Goal: Transaction & Acquisition: Purchase product/service

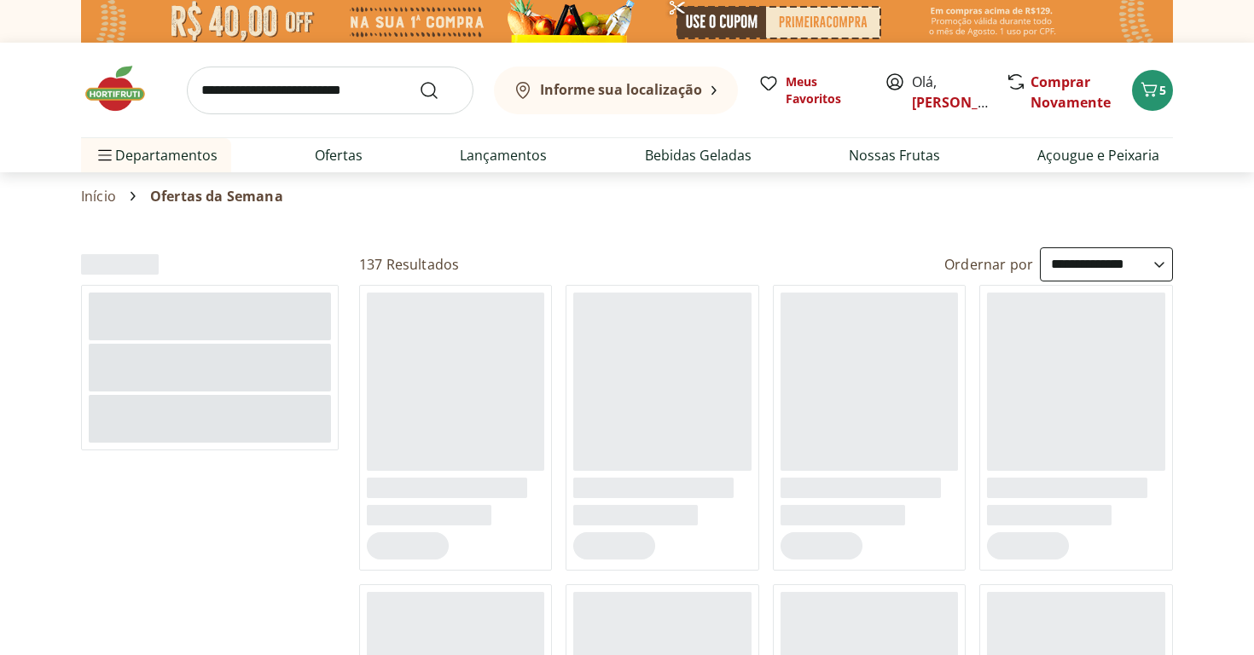
select select "**********"
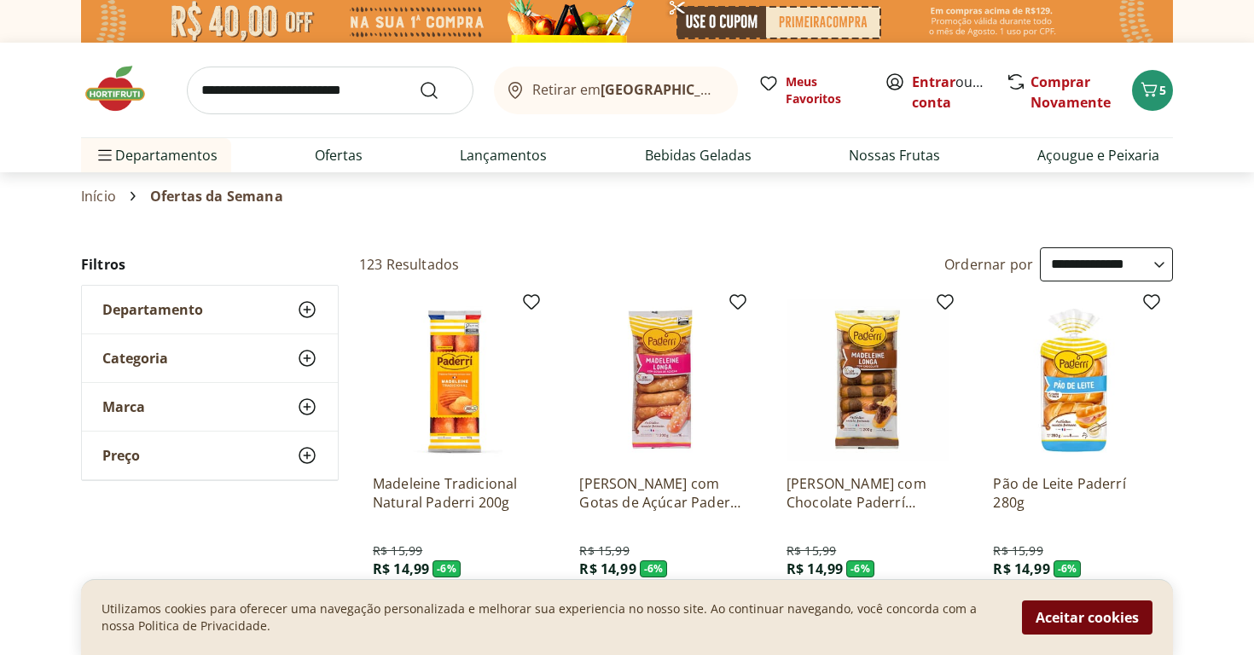
click at [1050, 618] on button "Aceitar cookies" at bounding box center [1087, 618] width 131 height 34
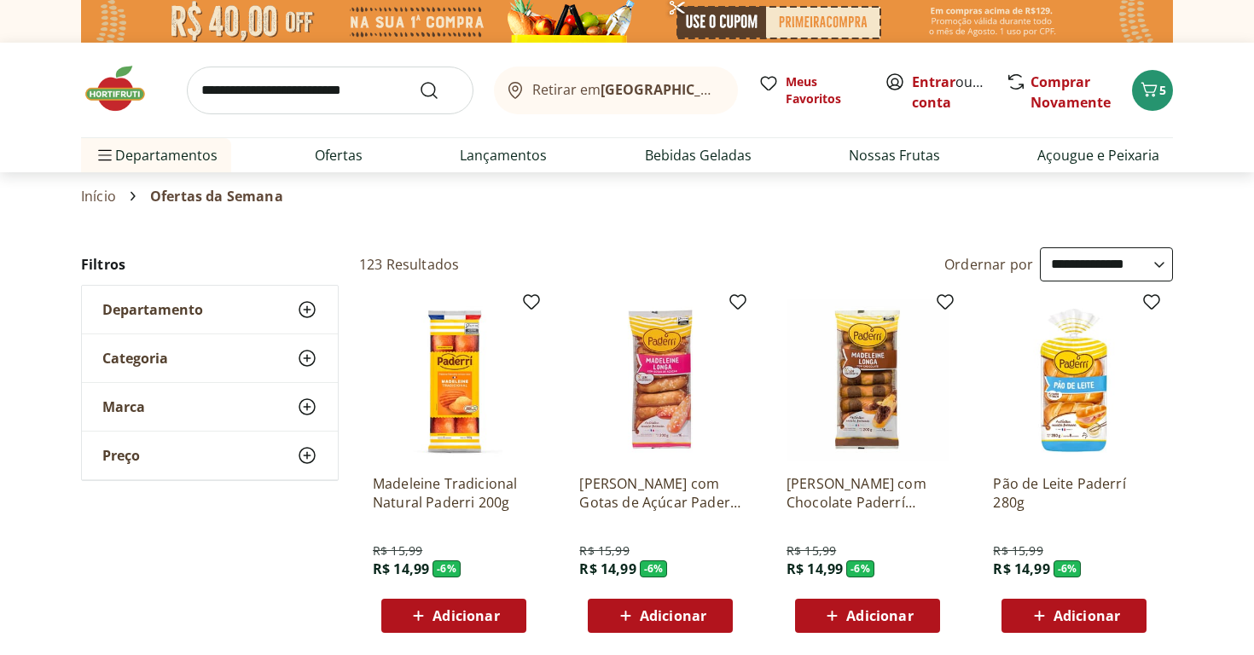
click at [1050, 618] on icon at bounding box center [1039, 616] width 21 height 20
click at [137, 78] on img at bounding box center [123, 88] width 85 height 51
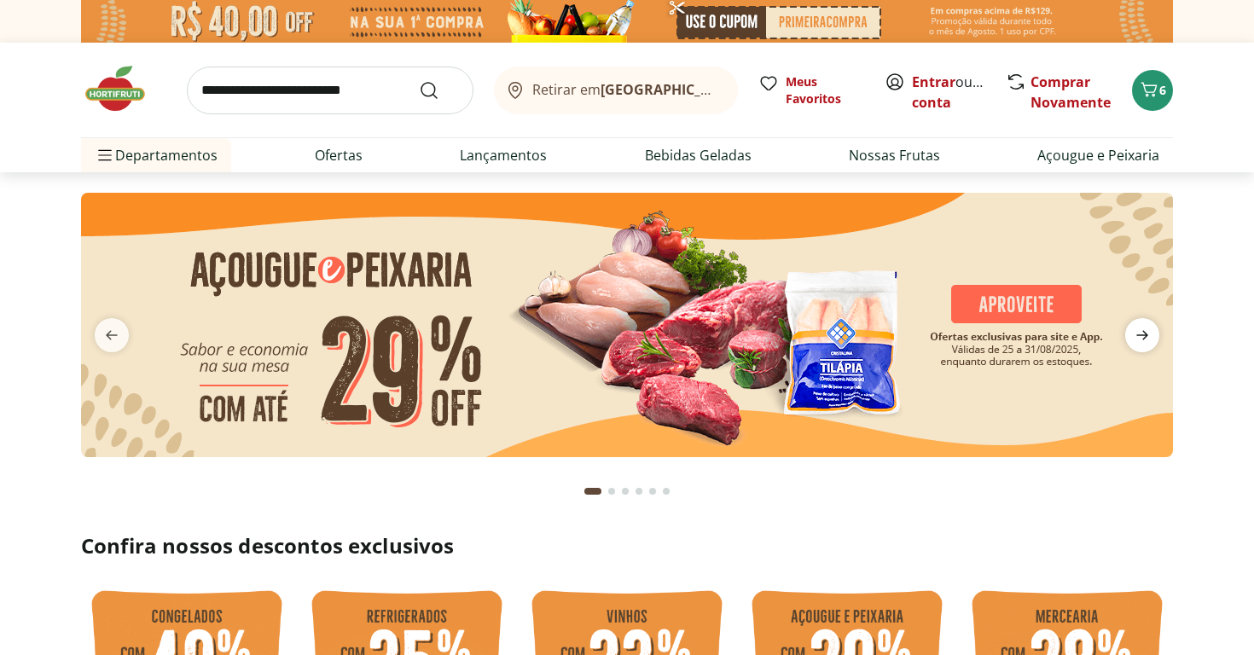
click at [1146, 329] on icon "next" at bounding box center [1142, 335] width 20 height 20
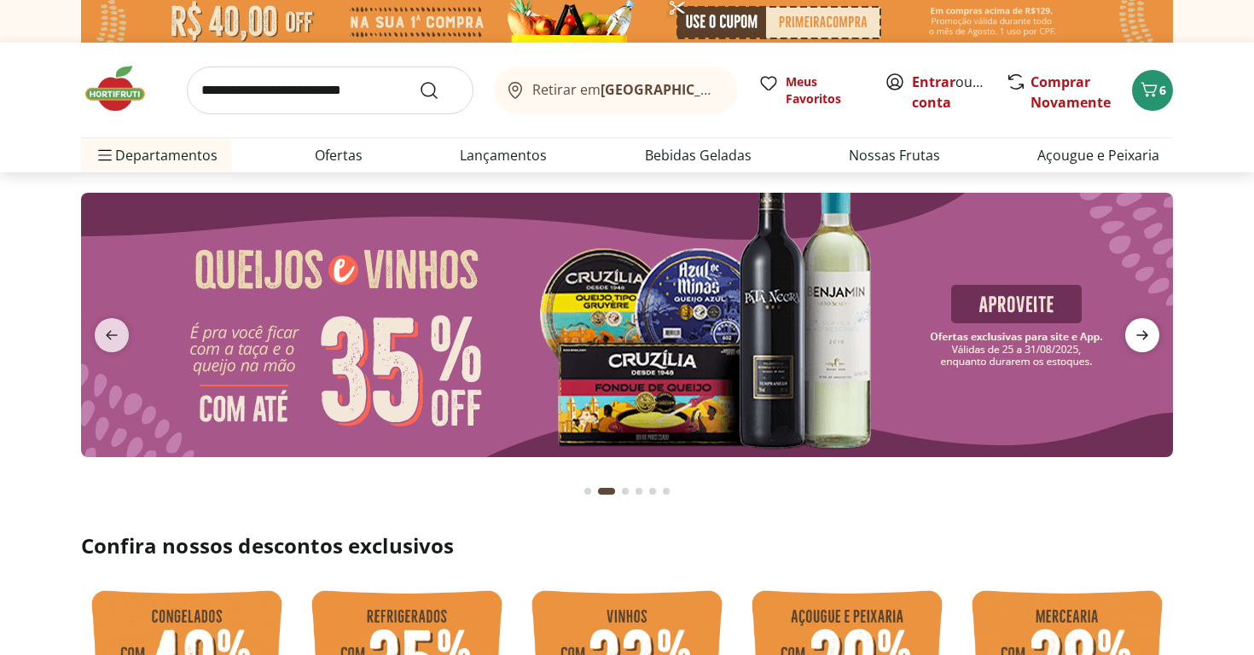
click at [1147, 329] on icon "next" at bounding box center [1142, 335] width 20 height 20
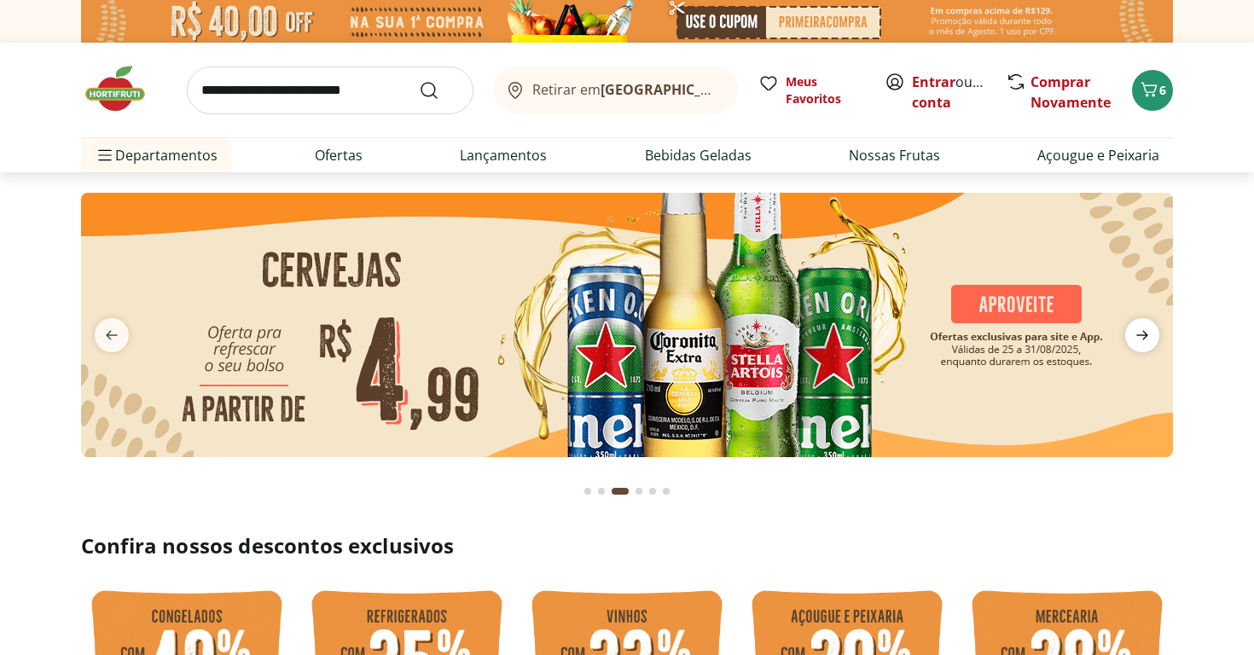
click at [1147, 329] on icon "next" at bounding box center [1142, 335] width 20 height 20
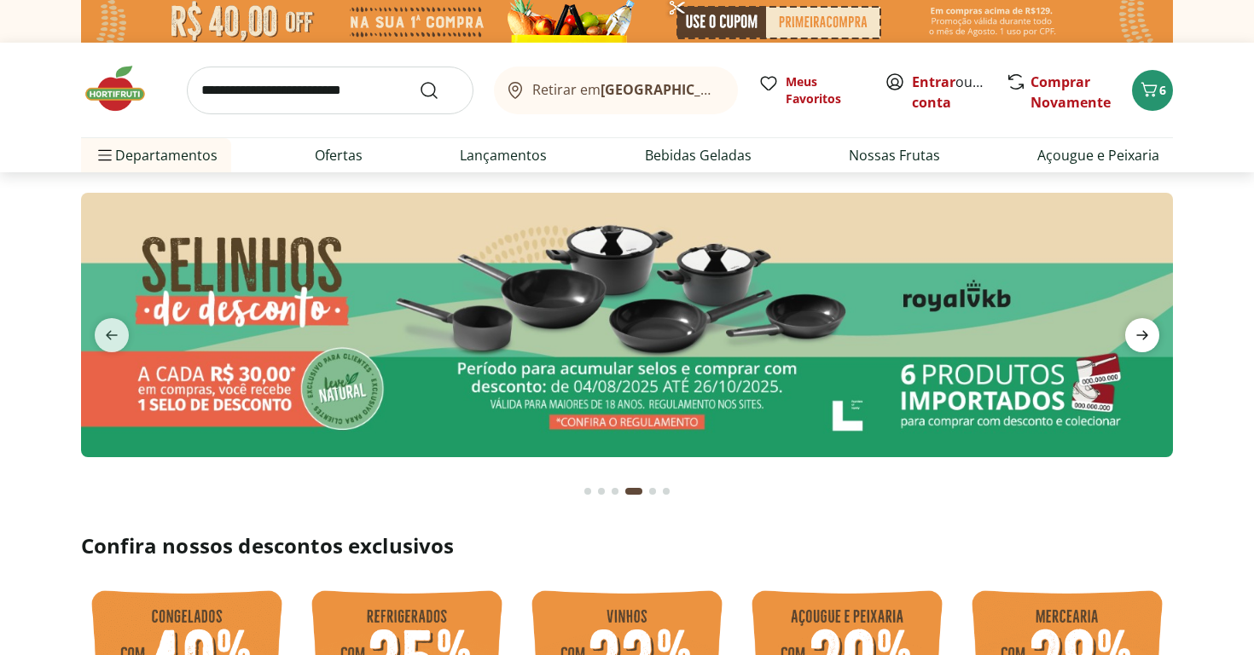
click at [1153, 337] on span "next" at bounding box center [1143, 335] width 34 height 34
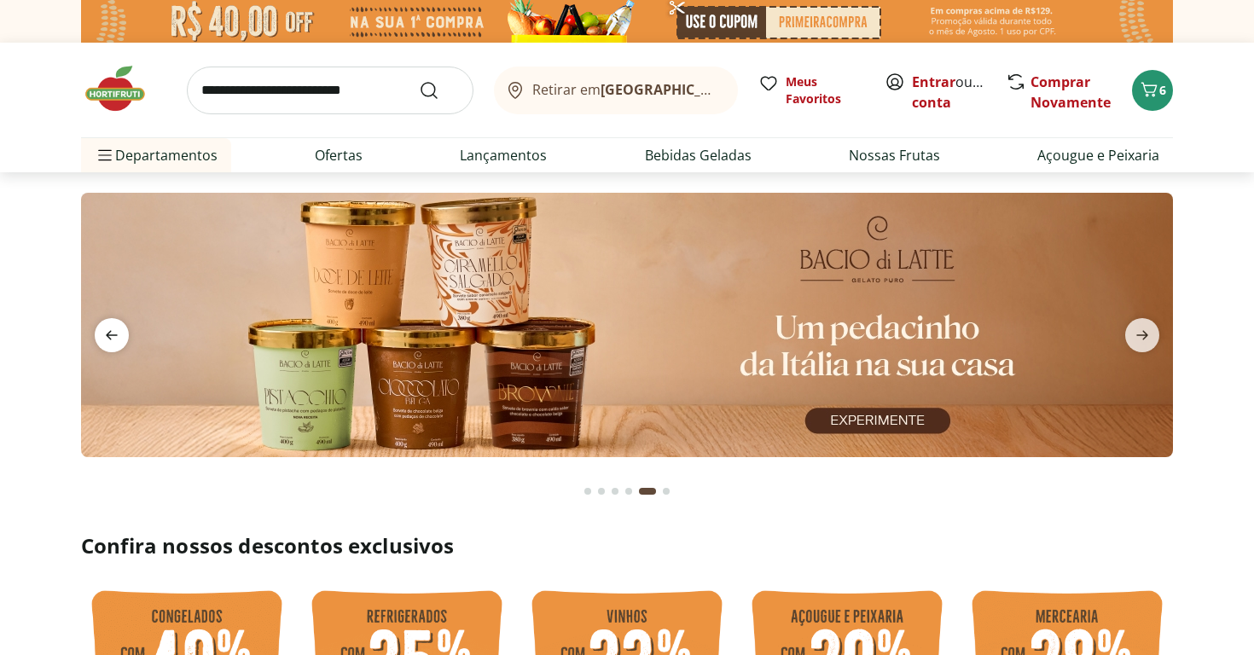
click at [108, 345] on icon "previous" at bounding box center [112, 335] width 20 height 20
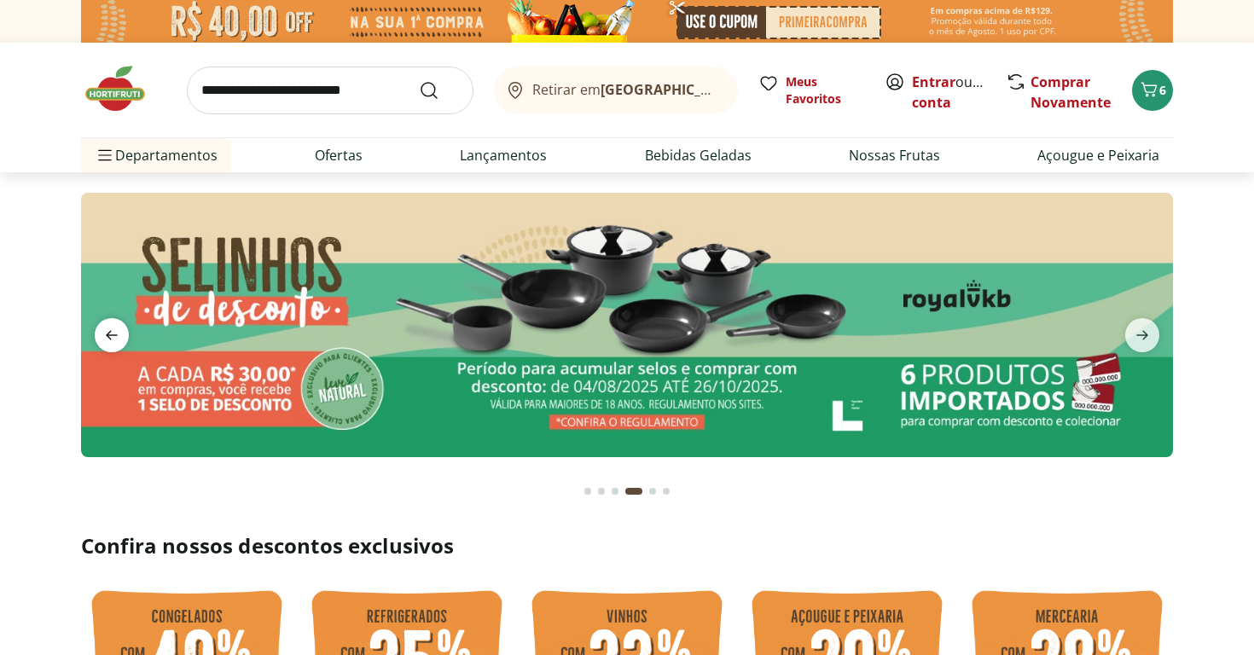
click at [104, 346] on icon "previous" at bounding box center [112, 335] width 20 height 20
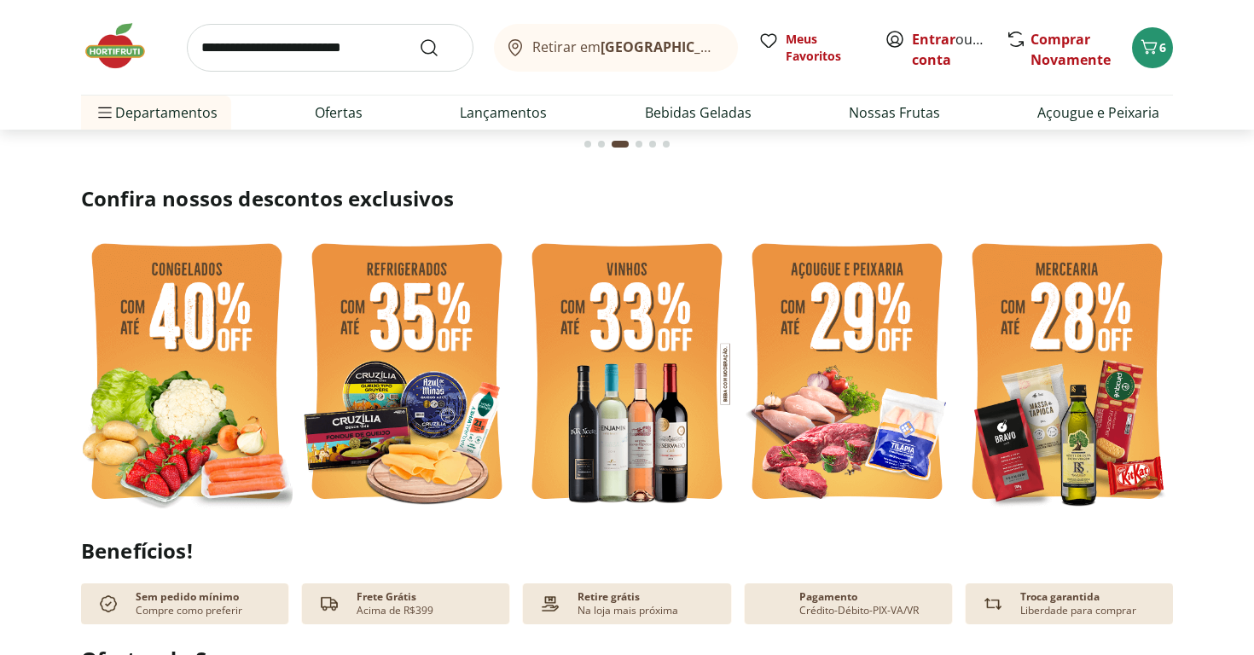
scroll to position [351, 0]
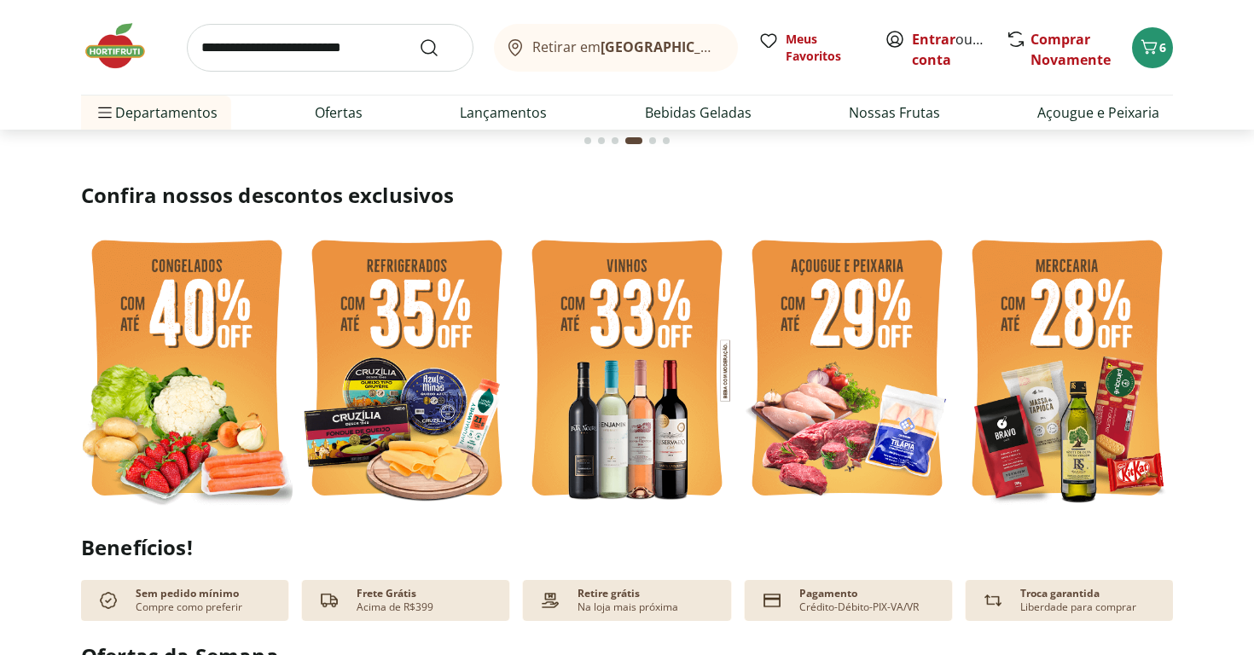
click at [448, 324] on img at bounding box center [407, 371] width 212 height 282
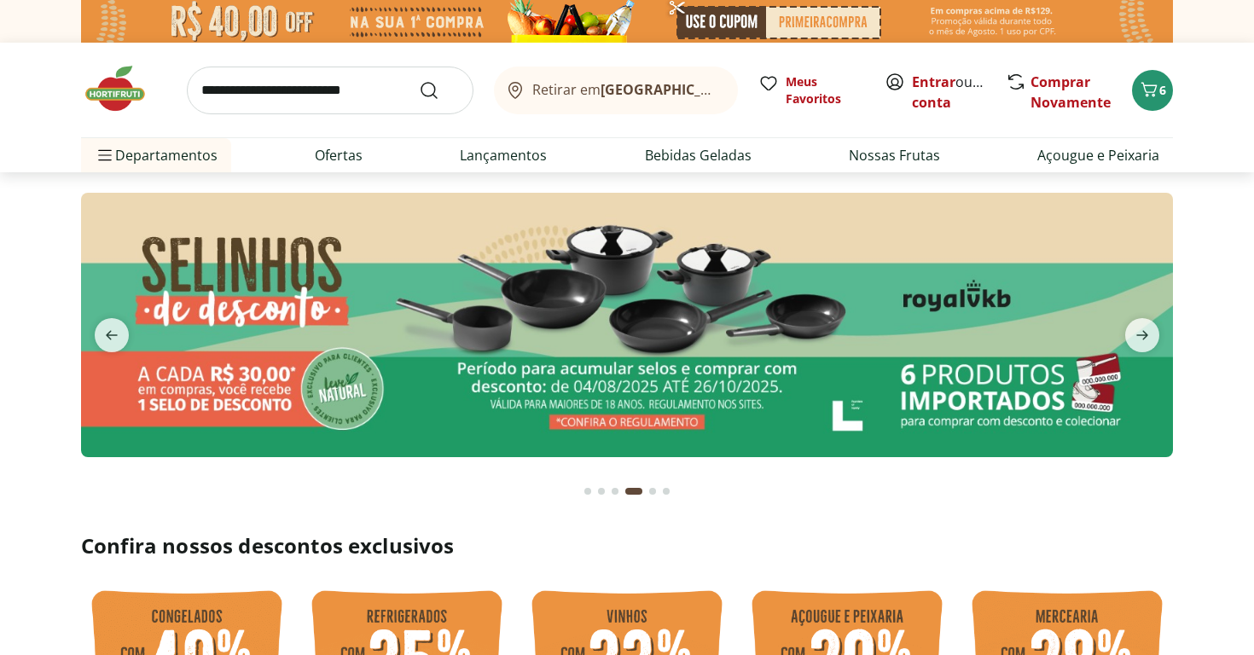
select select "**********"
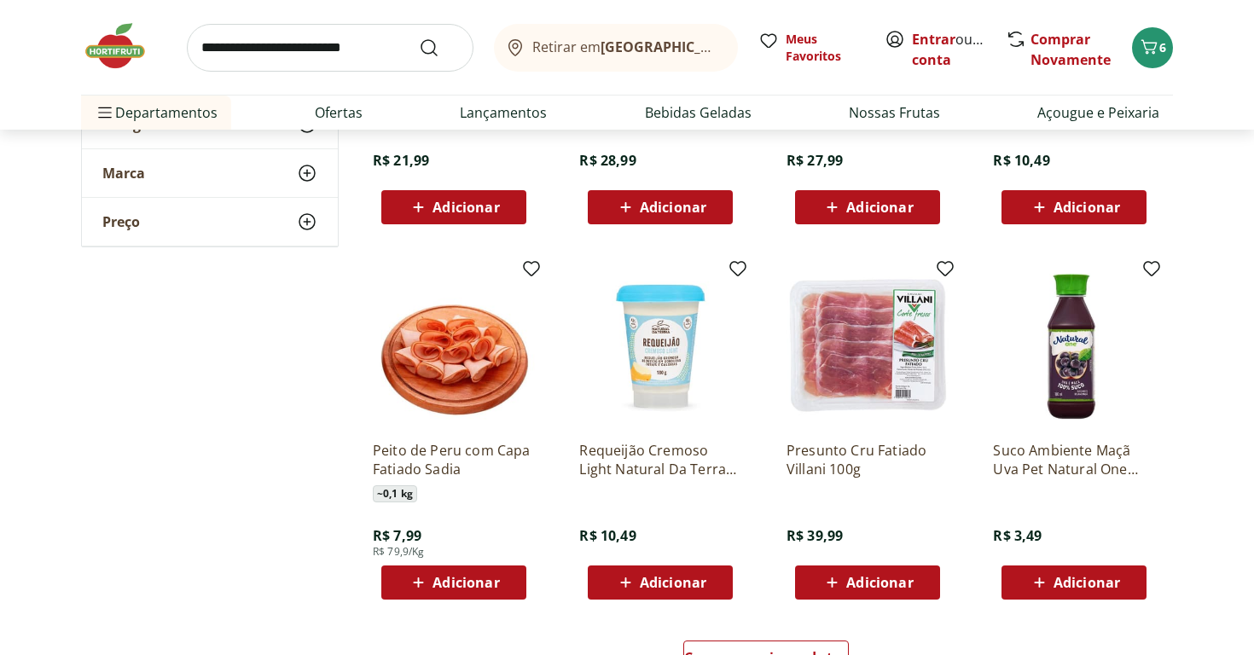
scroll to position [1161, 0]
